Goal: Transaction & Acquisition: Register for event/course

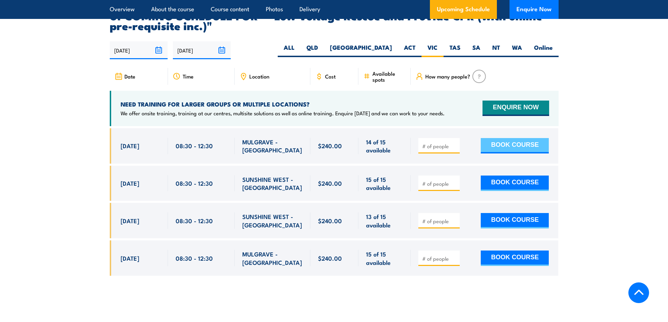
click at [505, 138] on button "BOOK COURSE" at bounding box center [515, 145] width 68 height 15
type input "1"
click at [503, 138] on button "BOOK COURSE" at bounding box center [515, 145] width 68 height 15
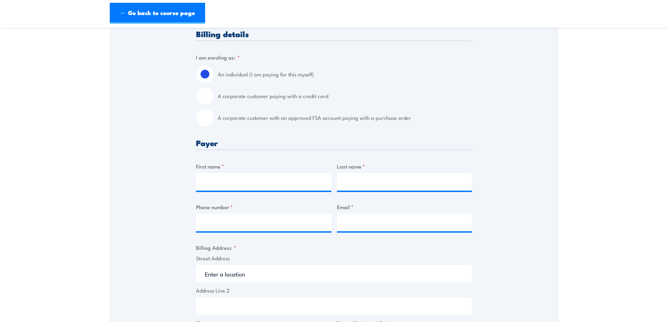
scroll to position [175, 0]
click at [255, 173] on input "First name *" at bounding box center [263, 182] width 135 height 18
type input "[PERSON_NAME]"
type input "Toumbouras"
type input "0401434619"
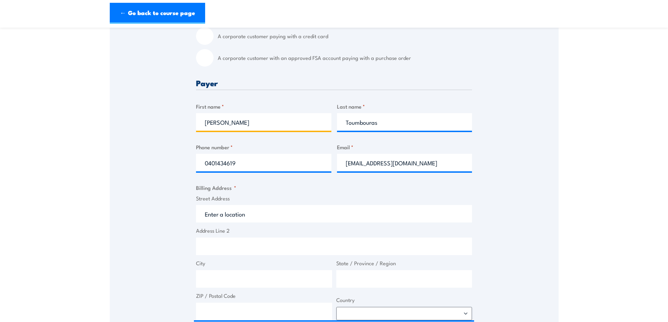
scroll to position [316, 0]
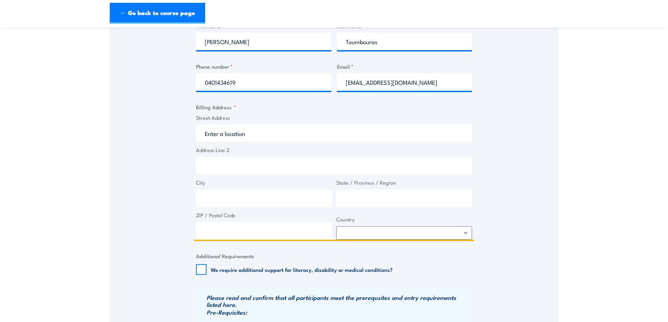
click at [265, 135] on input "Street Address" at bounding box center [334, 134] width 276 height 18
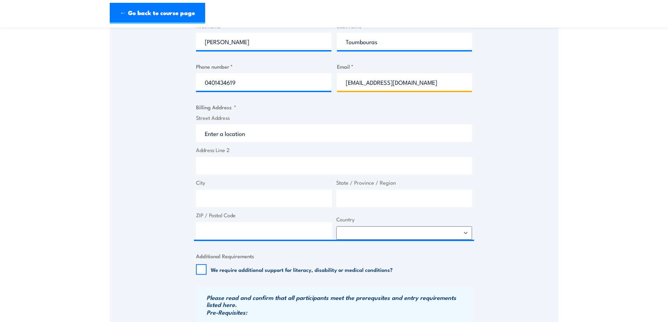
click at [444, 82] on input "[EMAIL_ADDRESS][DOMAIN_NAME]" at bounding box center [404, 82] width 135 height 18
drag, startPoint x: 441, startPoint y: 83, endPoint x: 344, endPoint y: 84, distance: 96.8
click at [344, 84] on input "[EMAIL_ADDRESS][DOMAIN_NAME]" at bounding box center [404, 82] width 135 height 18
type input "[PERSON_NAME],.[DOMAIN_NAME]"
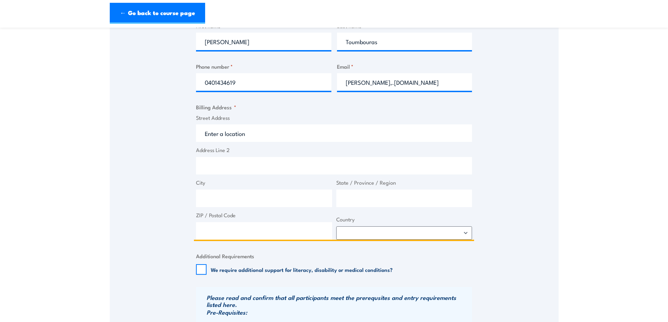
click at [283, 133] on input "Street Address" at bounding box center [334, 134] width 276 height 18
click at [249, 138] on input "Street Address" at bounding box center [334, 134] width 276 height 18
paste input "Level 36, [STREET_ADDRESS][PERSON_NAME]"
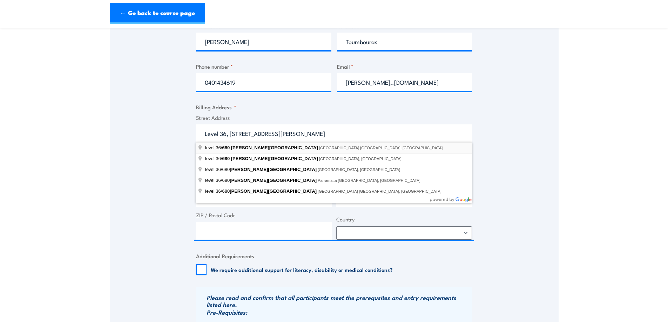
type input "level [STREET_ADDRESS][PERSON_NAME]"
type input "[STREET_ADDRESS][PERSON_NAME]"
type input "[GEOGRAPHIC_DATA]"
type input "2000"
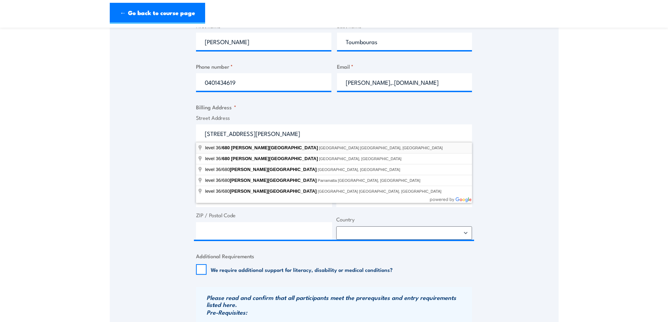
select select "[GEOGRAPHIC_DATA]"
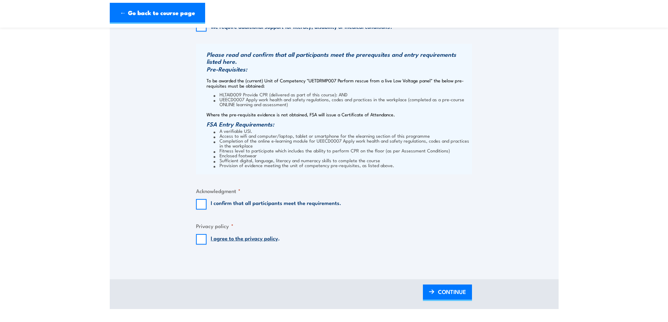
scroll to position [561, 0]
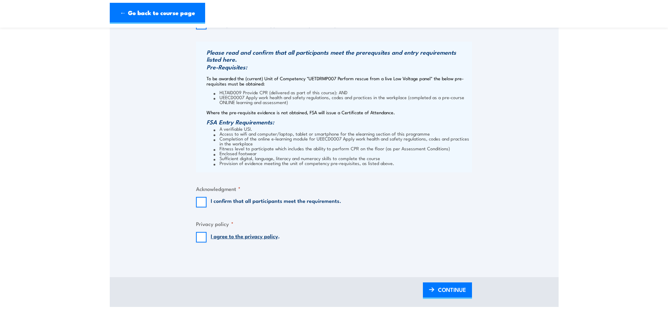
click at [199, 203] on input "I confirm that all participants meet the requirements." at bounding box center [201, 202] width 11 height 11
checkbox input "true"
click at [202, 239] on input "I agree to the privacy policy ." at bounding box center [201, 237] width 11 height 11
checkbox input "true"
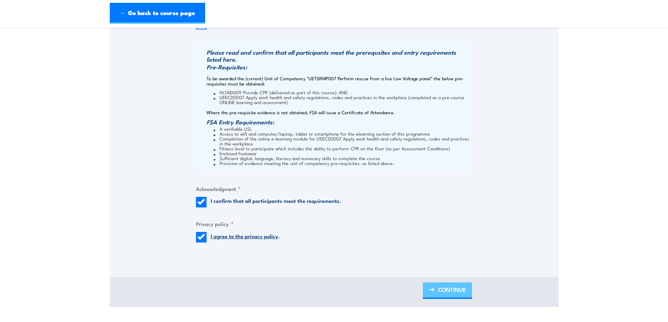
click at [457, 289] on span "CONTINUE" at bounding box center [452, 290] width 28 height 19
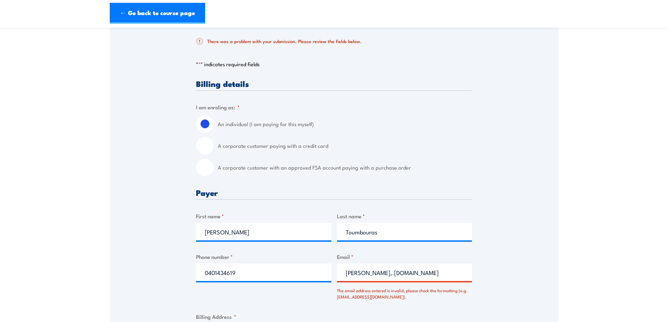
scroll to position [173, 0]
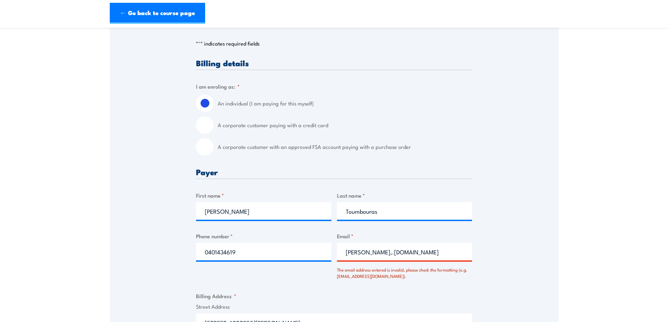
click at [202, 150] on input "A corporate customer with an approved FSA account paying with a purchase order" at bounding box center [205, 147] width 18 height 18
radio input "true"
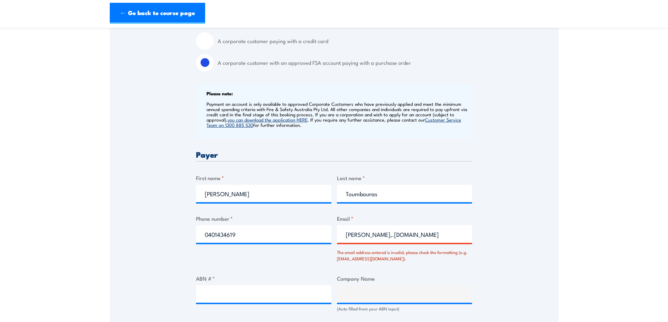
scroll to position [349, 0]
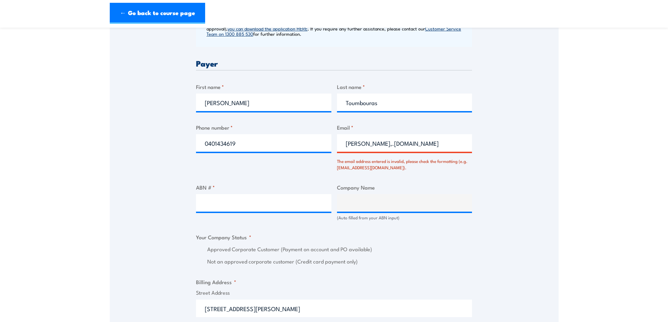
click at [410, 145] on input "[PERSON_NAME],.[DOMAIN_NAME]" at bounding box center [404, 143] width 135 height 18
type input "[PERSON_NAME][EMAIL_ADDRESS][DOMAIN_NAME]"
click at [298, 178] on div "Billing details I am enroling as: * An individual (I am paying for this myself)…" at bounding box center [334, 280] width 276 height 792
click at [291, 199] on input "ABN # *" at bounding box center [263, 203] width 135 height 18
click at [261, 206] on input "ABN # *" at bounding box center [263, 203] width 135 height 18
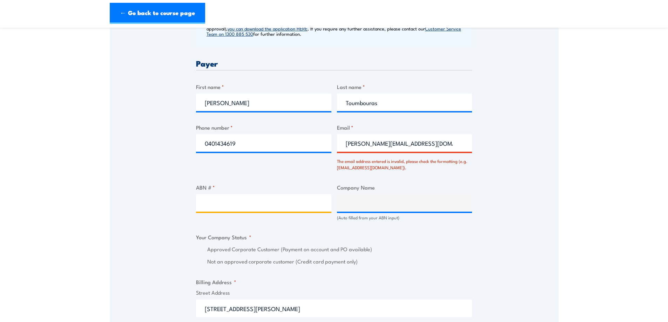
paste input "83 064 638 197"
type input "83 064 638 197"
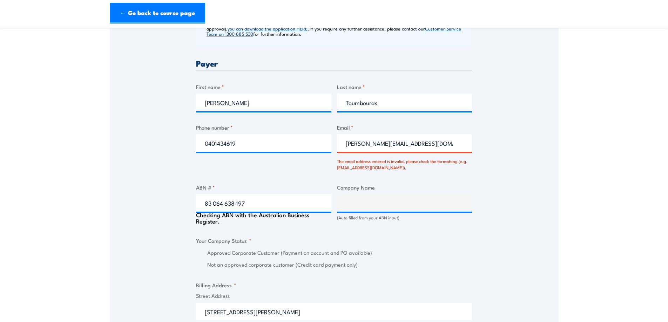
click at [367, 231] on div "Billing details I am enroling as: * An individual (I am paying for this myself)…" at bounding box center [334, 281] width 276 height 795
type input "BGIS PTY LTD"
radio input "true"
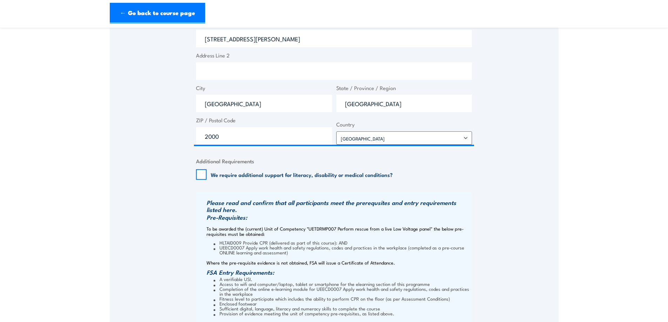
scroll to position [629, 0]
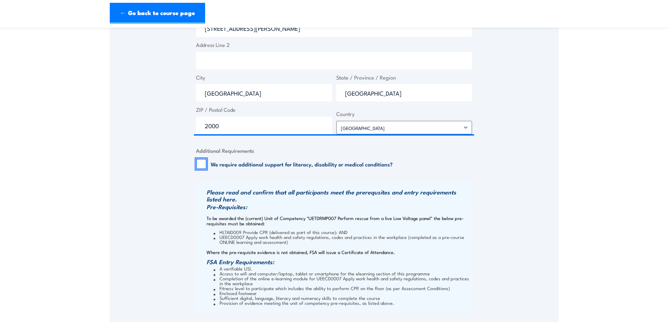
click at [203, 165] on input "We require additional support for literacy, disability or medical conditions?" at bounding box center [201, 164] width 11 height 11
checkbox input "true"
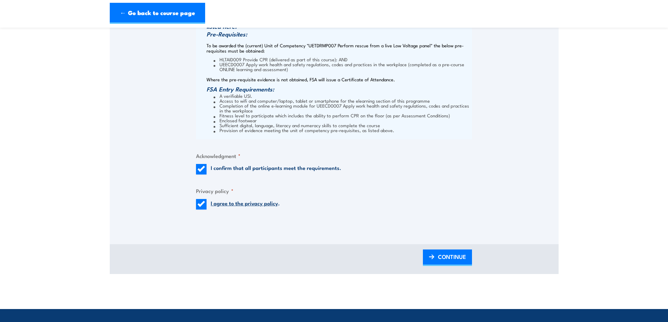
scroll to position [840, 0]
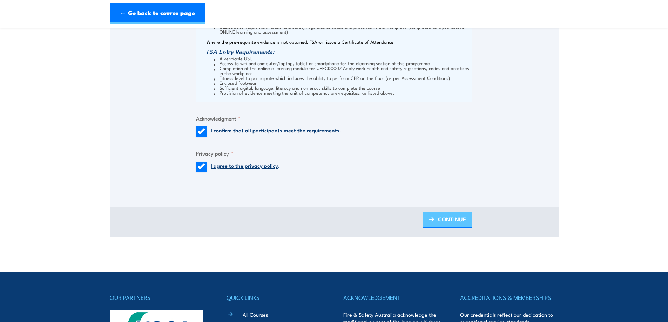
click at [458, 219] on span "CONTINUE" at bounding box center [452, 219] width 28 height 19
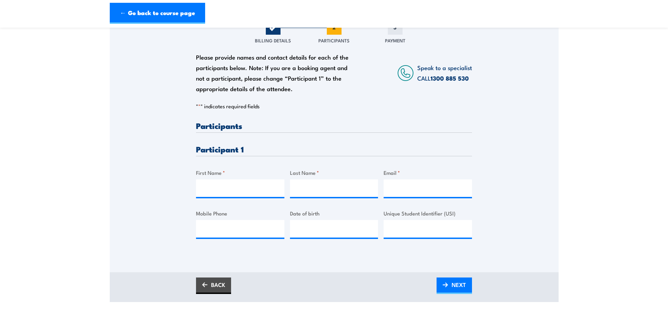
scroll to position [105, 0]
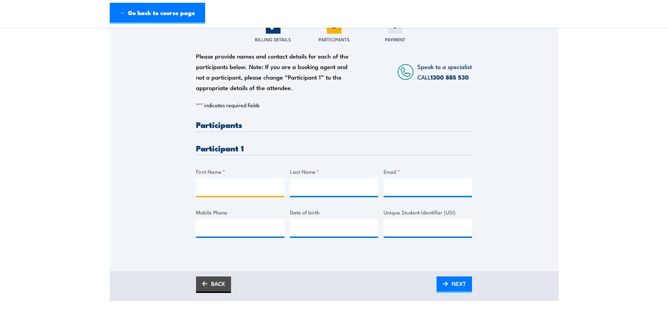
click at [250, 190] on input "First Name *" at bounding box center [240, 188] width 88 height 18
type input "[PERSON_NAME]"
type input "Toumbouras"
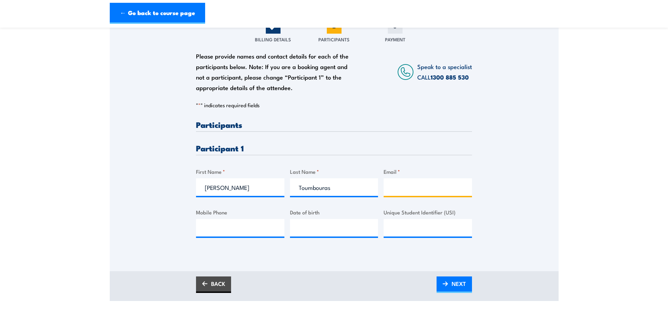
type input "[EMAIL_ADDRESS][DOMAIN_NAME]"
type input "0401434619"
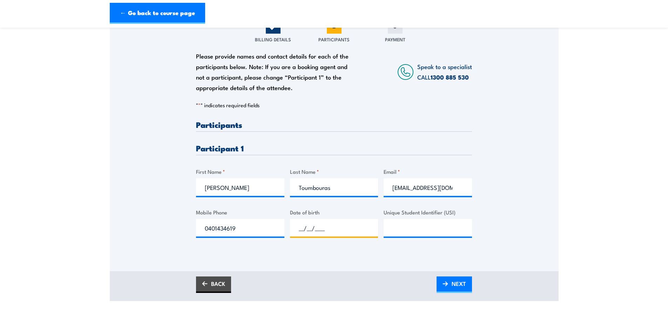
click at [329, 229] on input "__/__/____" at bounding box center [334, 228] width 88 height 18
type input "[DATE]"
click at [431, 231] on input "Unique Student Identifier (USI)" at bounding box center [428, 228] width 88 height 18
click at [404, 230] on input "Unique Student Identifier (USI)" at bounding box center [428, 228] width 88 height 18
paste input "YPRCBWNNM5"
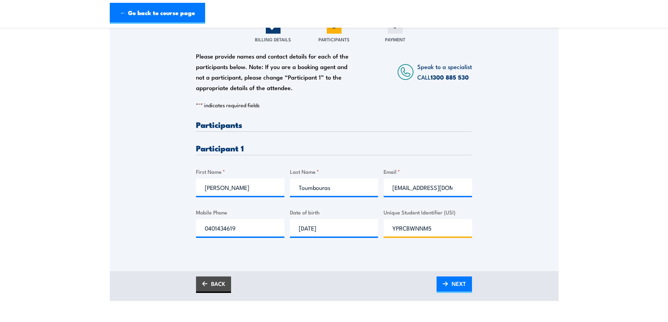
click at [394, 227] on input "YPRCBWNNM5" at bounding box center [428, 228] width 88 height 18
type input "YPRCBWNNM5"
click at [457, 283] on span "NEXT" at bounding box center [459, 284] width 14 height 19
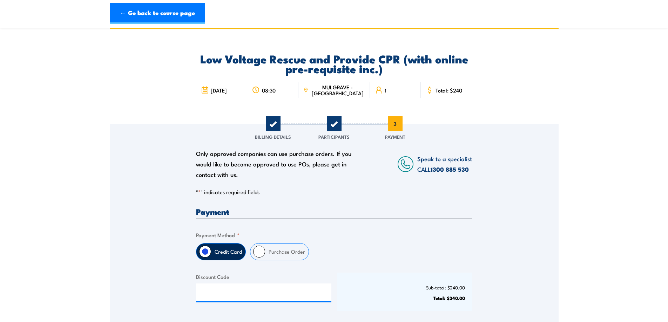
scroll to position [0, 0]
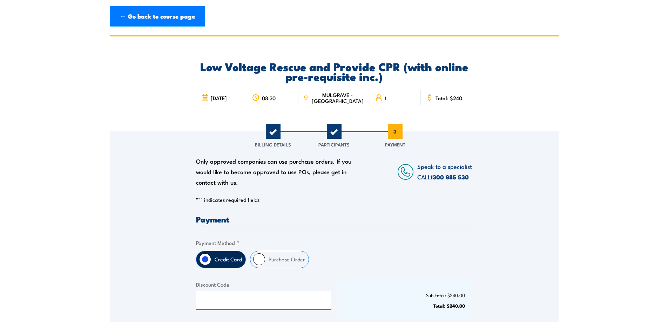
click at [262, 258] on input "Purchase Order" at bounding box center [259, 260] width 12 height 12
radio input "true"
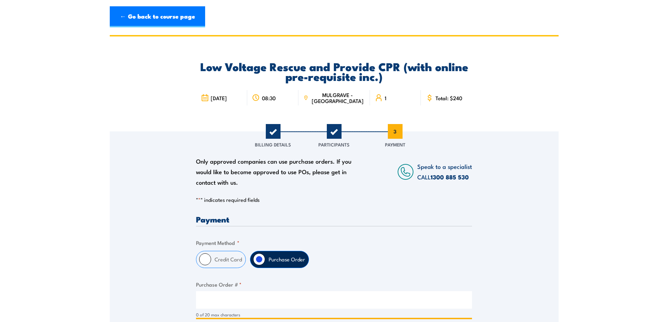
click at [262, 299] on input "Purchase Order # *" at bounding box center [334, 301] width 276 height 18
click at [163, 222] on div "Only approved companies can use purchase orders. If you would like to become ap…" at bounding box center [334, 258] width 449 height 253
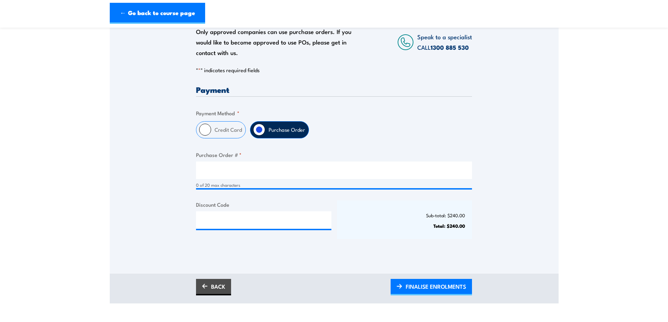
scroll to position [140, 0]
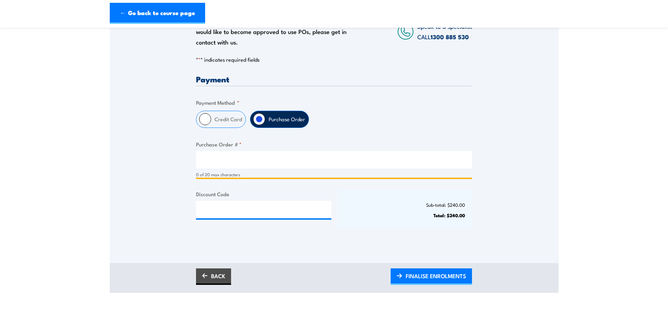
click at [224, 160] on input "Purchase Order # *" at bounding box center [334, 160] width 276 height 18
paste input "16269048"
click at [204, 162] on input "16269048" at bounding box center [334, 160] width 276 height 18
type input "16269048"
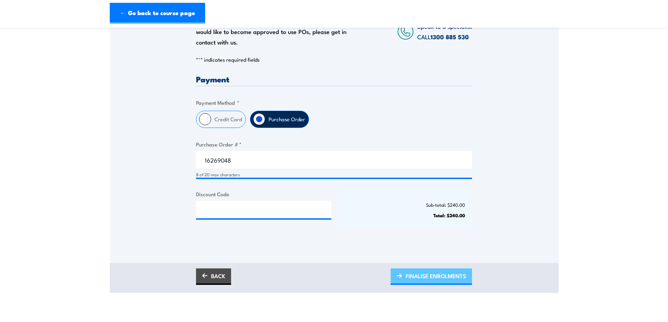
click at [436, 277] on span "FINALISE ENROLMENTS" at bounding box center [436, 276] width 60 height 19
click at [435, 277] on span "PLEASE WAIT..." at bounding box center [446, 276] width 39 height 19
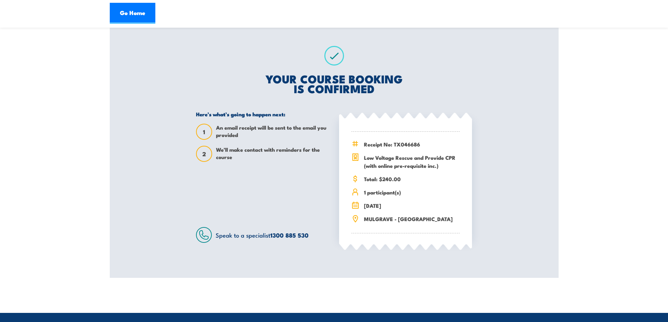
scroll to position [105, 0]
